Goal: Task Accomplishment & Management: Manage account settings

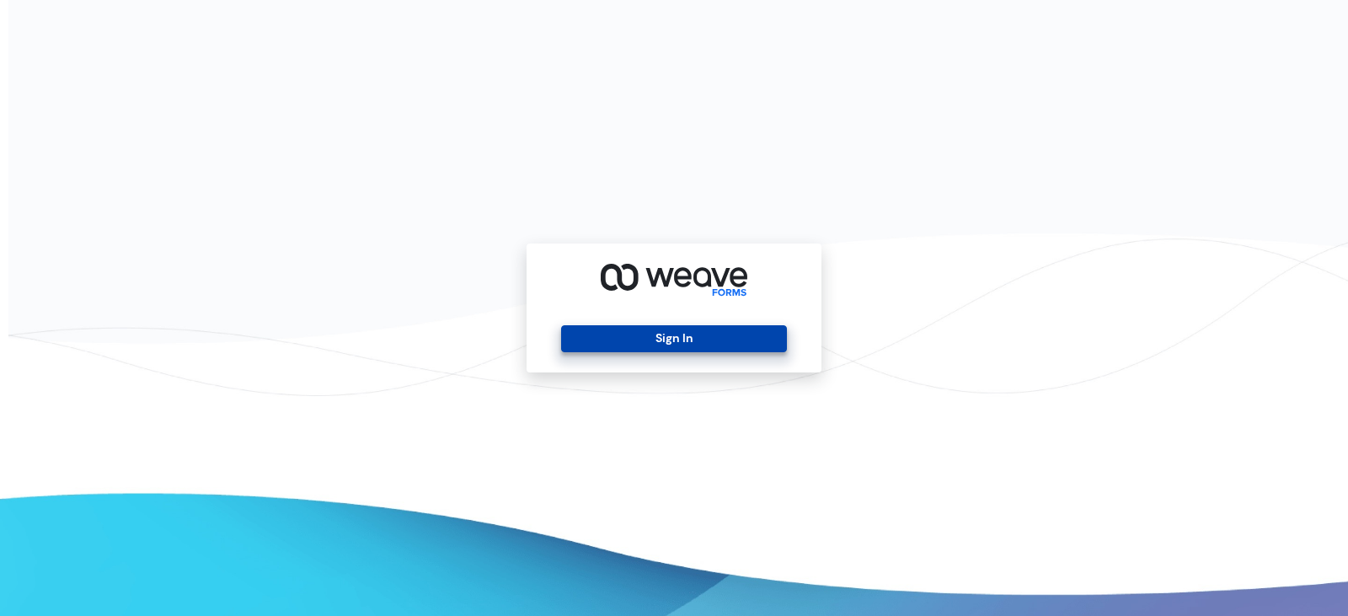
click at [575, 339] on button "Sign In" at bounding box center [673, 338] width 225 height 27
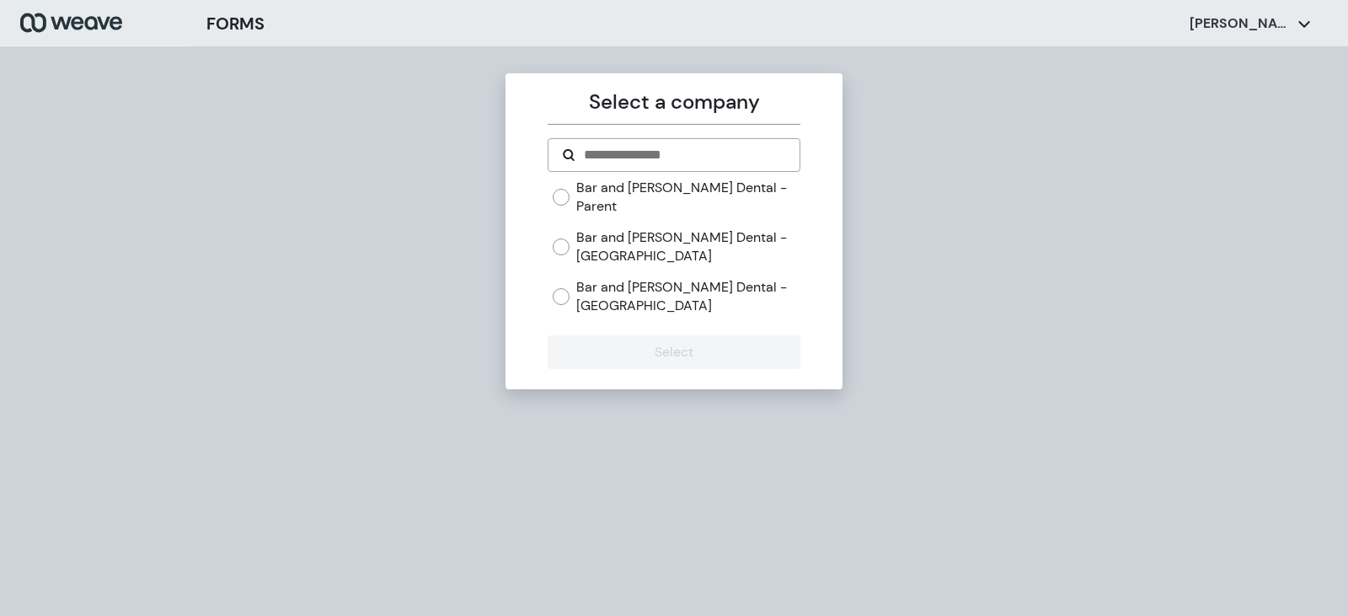
click at [652, 228] on label "Bar and [PERSON_NAME] Dental - [GEOGRAPHIC_DATA]" at bounding box center [687, 246] width 223 height 36
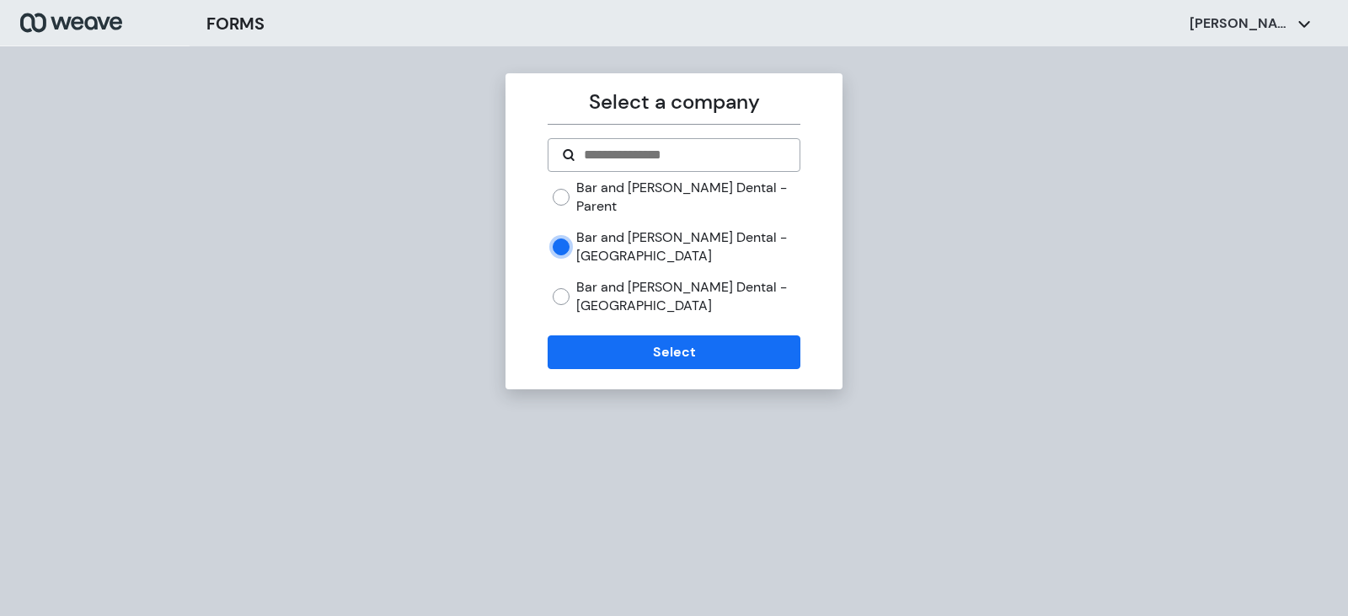
click at [640, 185] on label "Bar and [PERSON_NAME] Dental - Parent" at bounding box center [687, 197] width 223 height 36
click at [642, 278] on label "Bar and [PERSON_NAME] Dental - [GEOGRAPHIC_DATA]" at bounding box center [687, 296] width 223 height 36
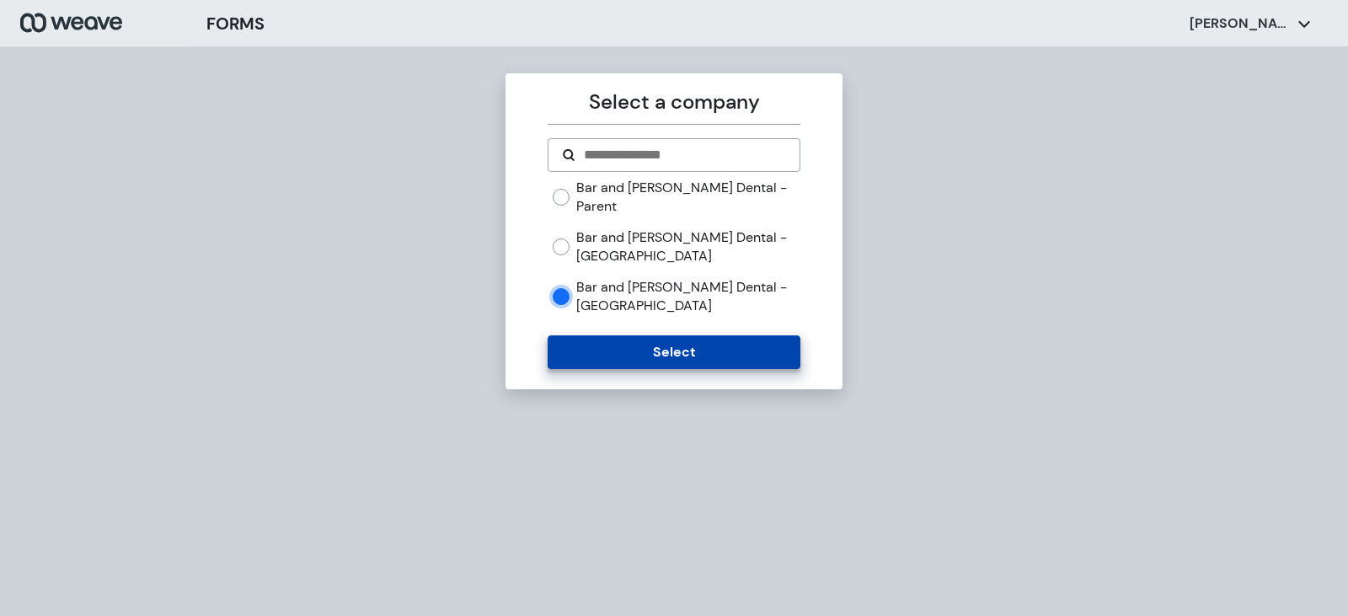
click at [622, 335] on button "Select" at bounding box center [674, 352] width 252 height 34
